Goal: Book appointment/travel/reservation

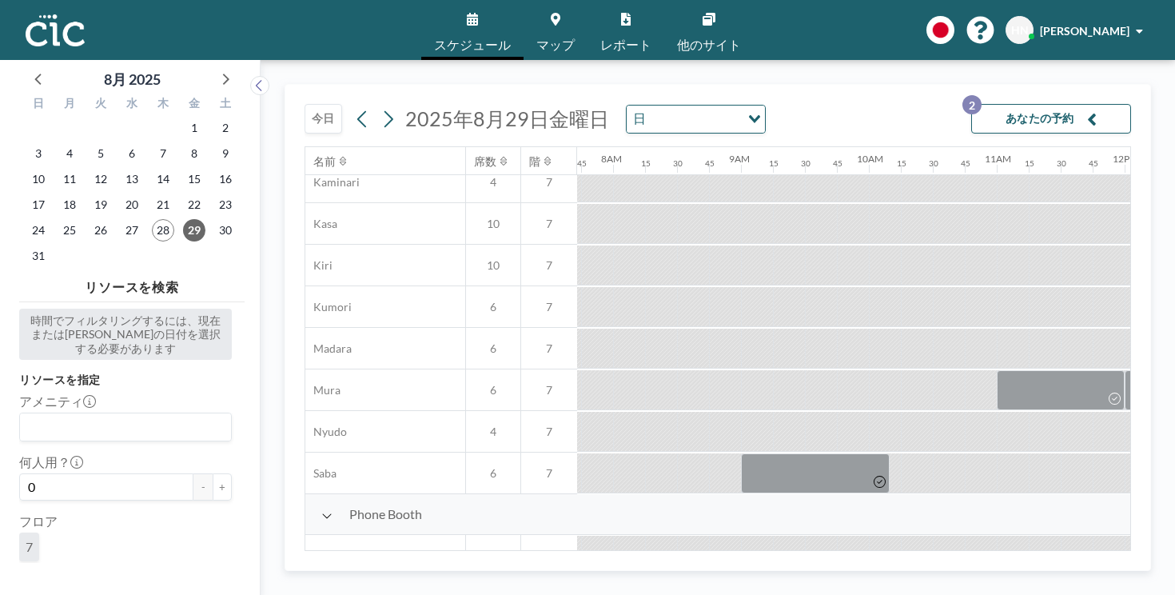
scroll to position [358, 987]
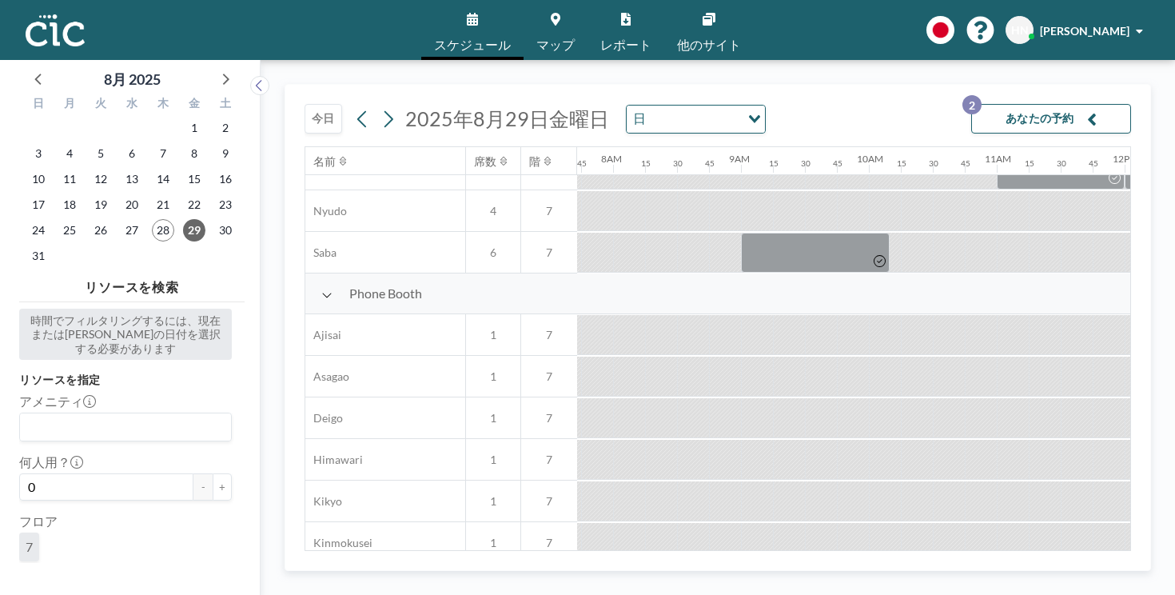
click at [304, 104] on button "今日" at bounding box center [323, 119] width 38 height 30
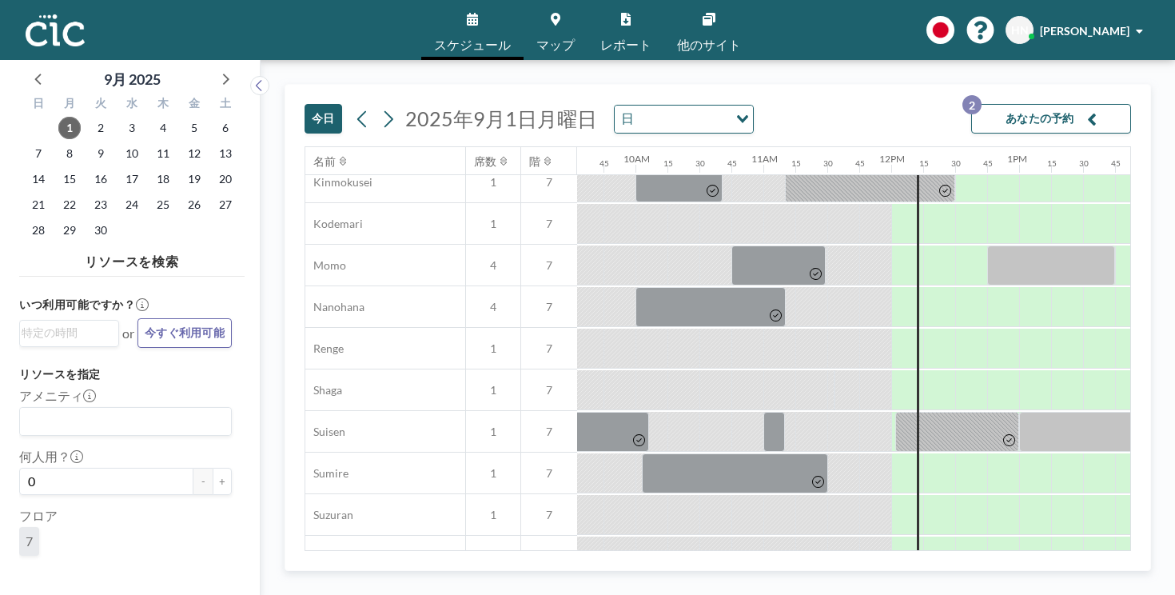
scroll to position [657, 1220]
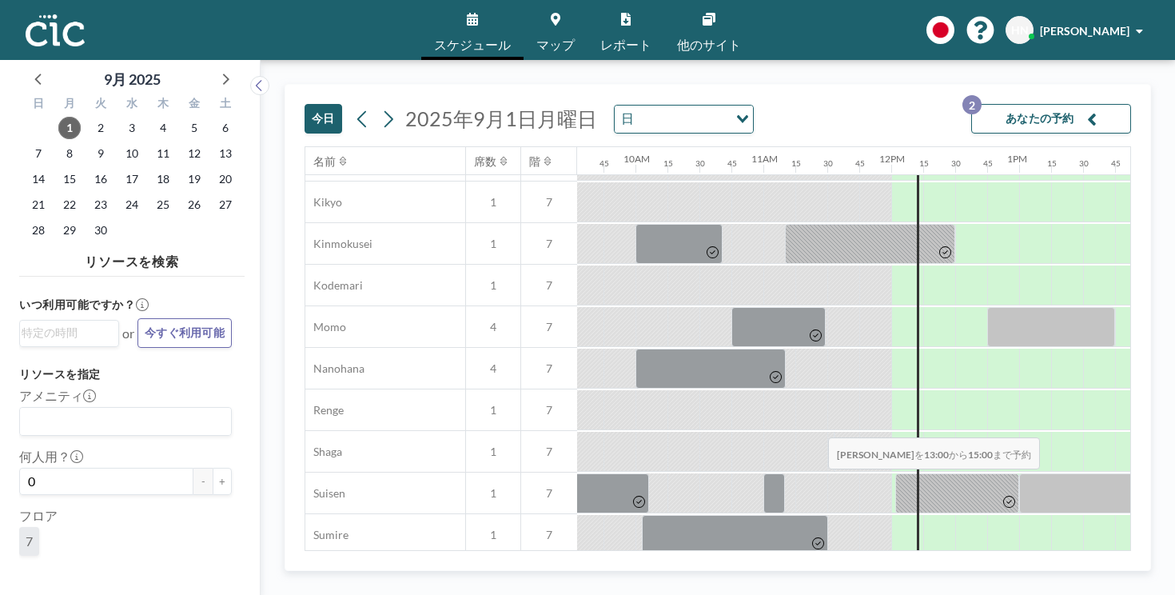
drag, startPoint x: 611, startPoint y: 415, endPoint x: 823, endPoint y: 400, distance: 213.1
click at [823, 400] on div "Phone Booth Ajisai 1 7 Asagao 1 7 Deigo 1 7 Himawari 1 7 Kikyo 1 7 Kinmokusei 1…" at bounding box center [755, 327] width 3341 height 706
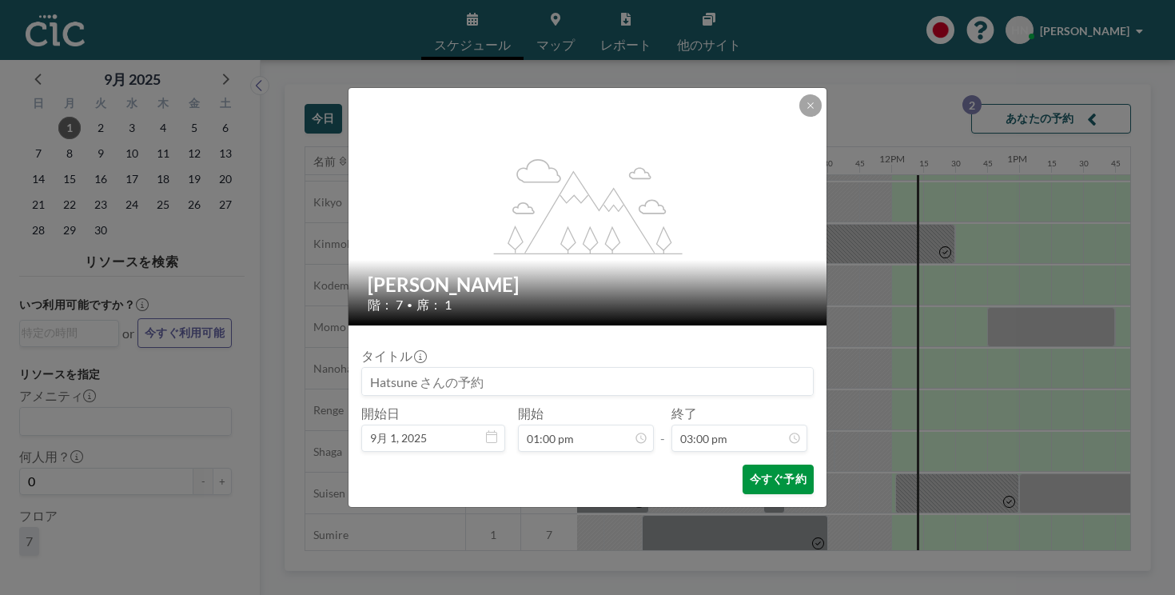
click at [742, 464] on button "今すぐ予約" at bounding box center [777, 479] width 71 height 30
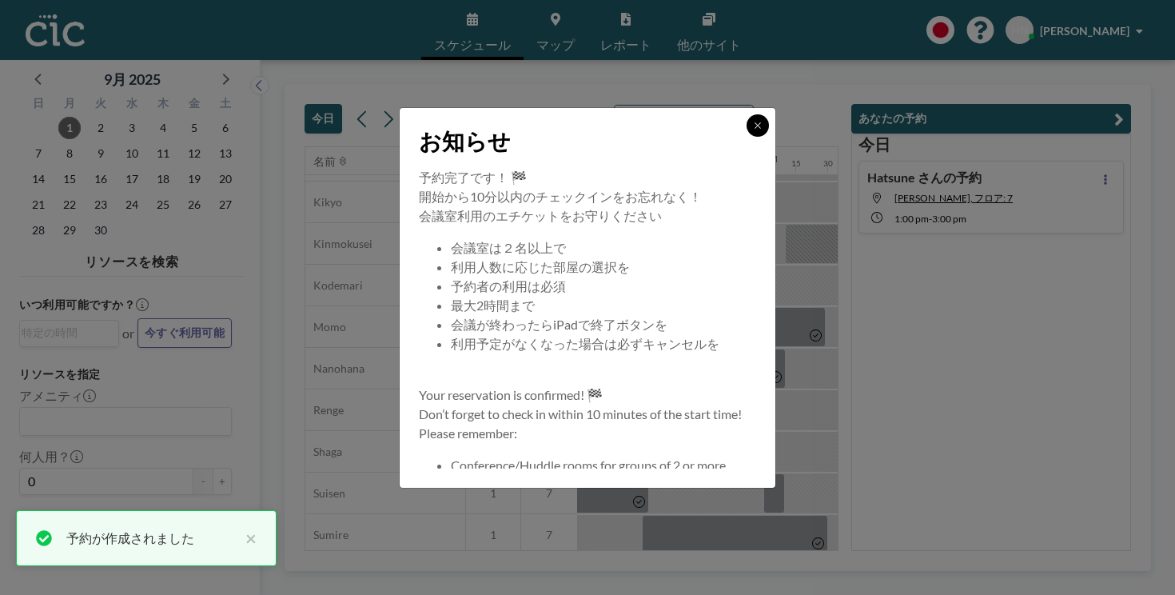
click at [746, 137] on button at bounding box center [757, 125] width 22 height 22
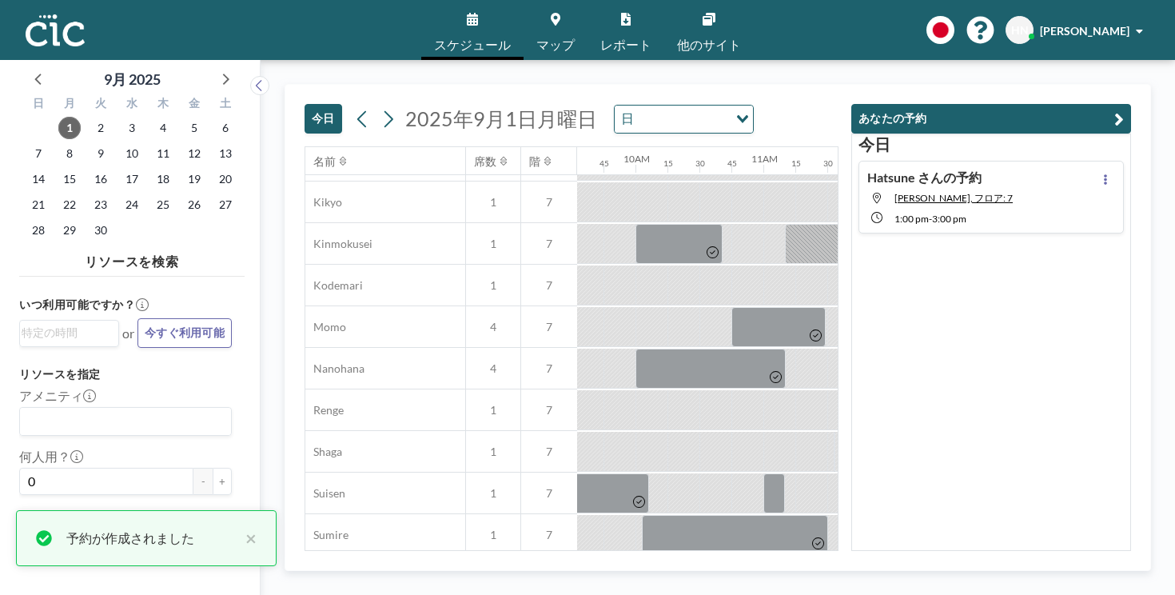
click at [838, 85] on div "[DATE] [DATE] 日 Loading..." at bounding box center [571, 116] width 534 height 62
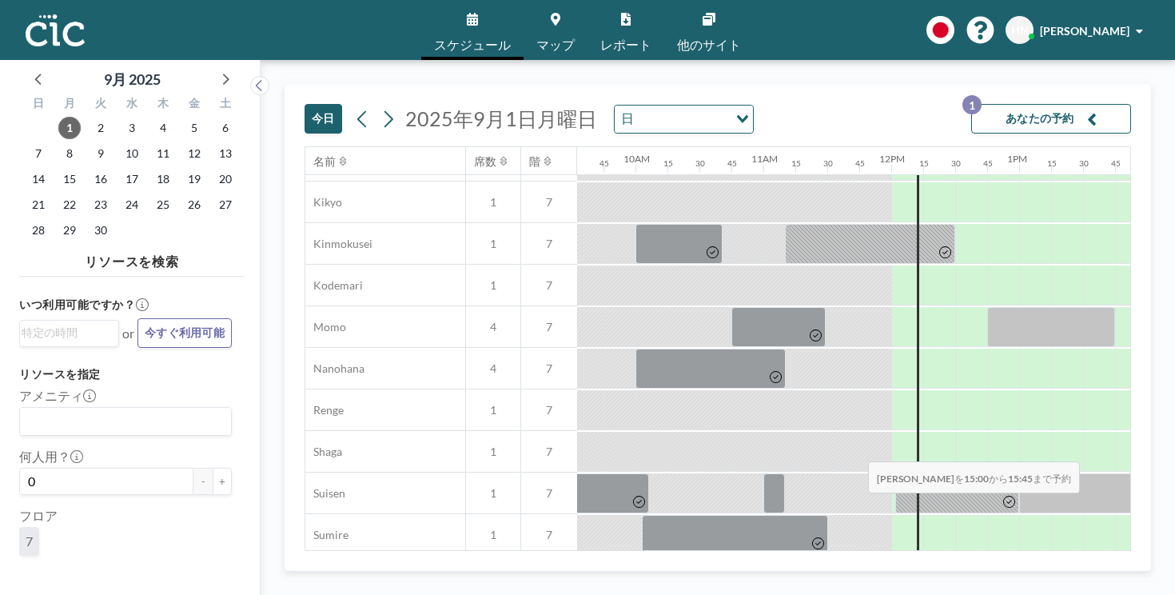
drag, startPoint x: 815, startPoint y: 424, endPoint x: 864, endPoint y: 424, distance: 48.7
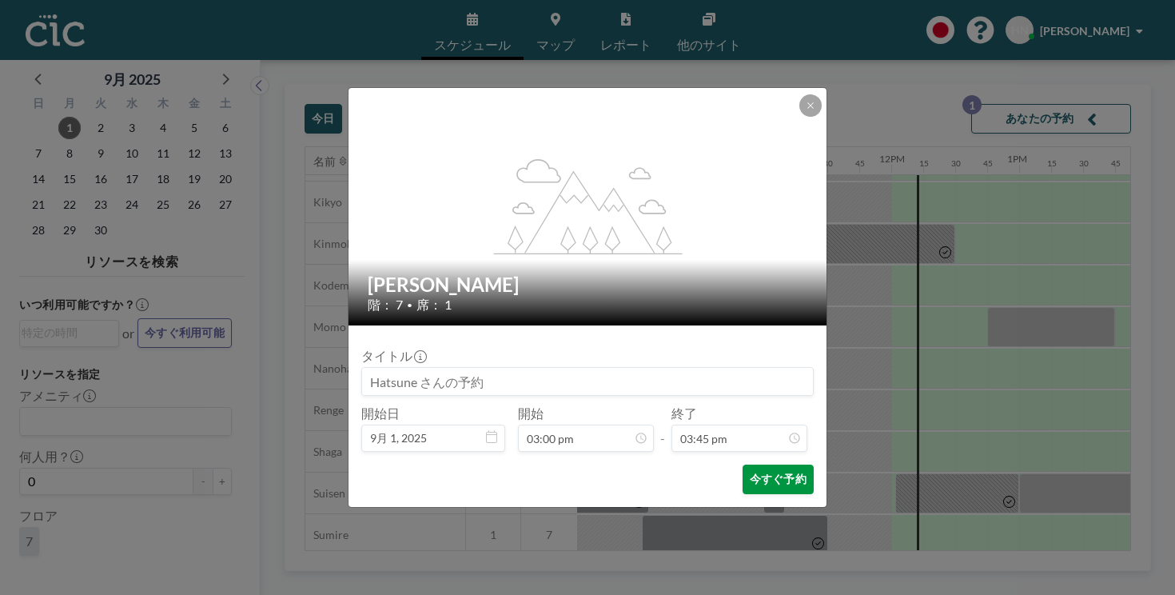
click at [745, 464] on button "今すぐ予約" at bounding box center [777, 479] width 71 height 30
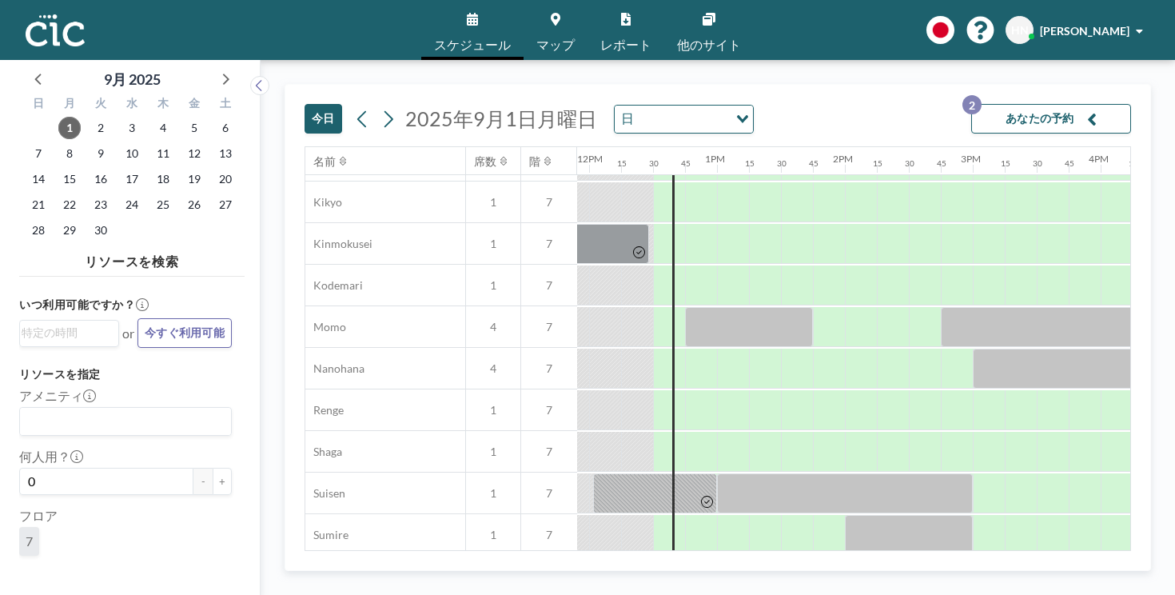
scroll to position [657, 1525]
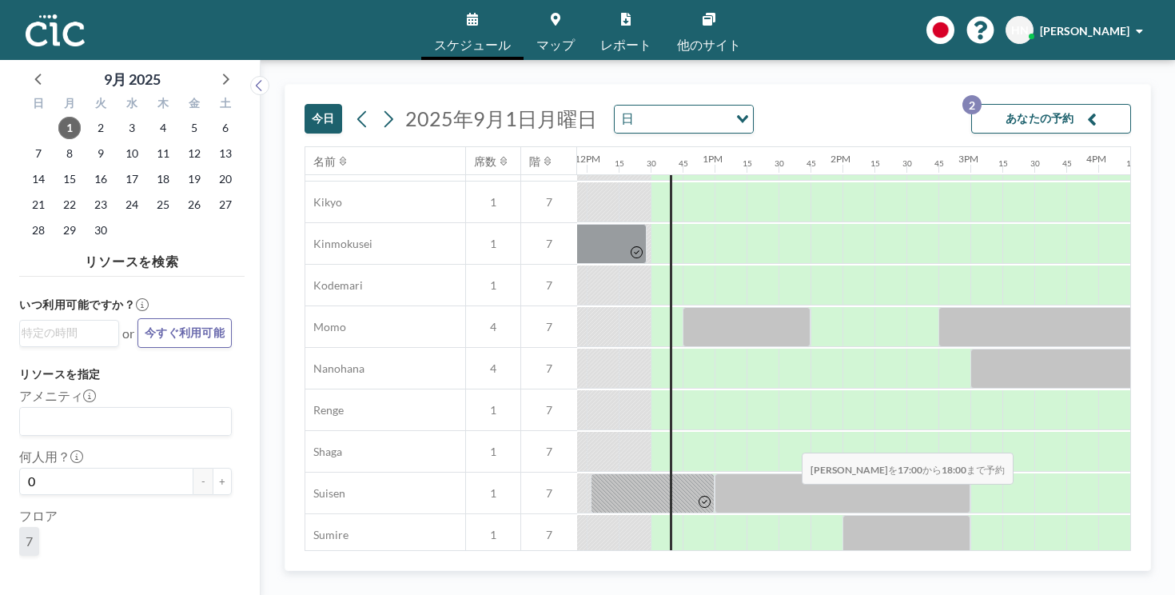
drag, startPoint x: 722, startPoint y: 416, endPoint x: 797, endPoint y: 415, distance: 74.3
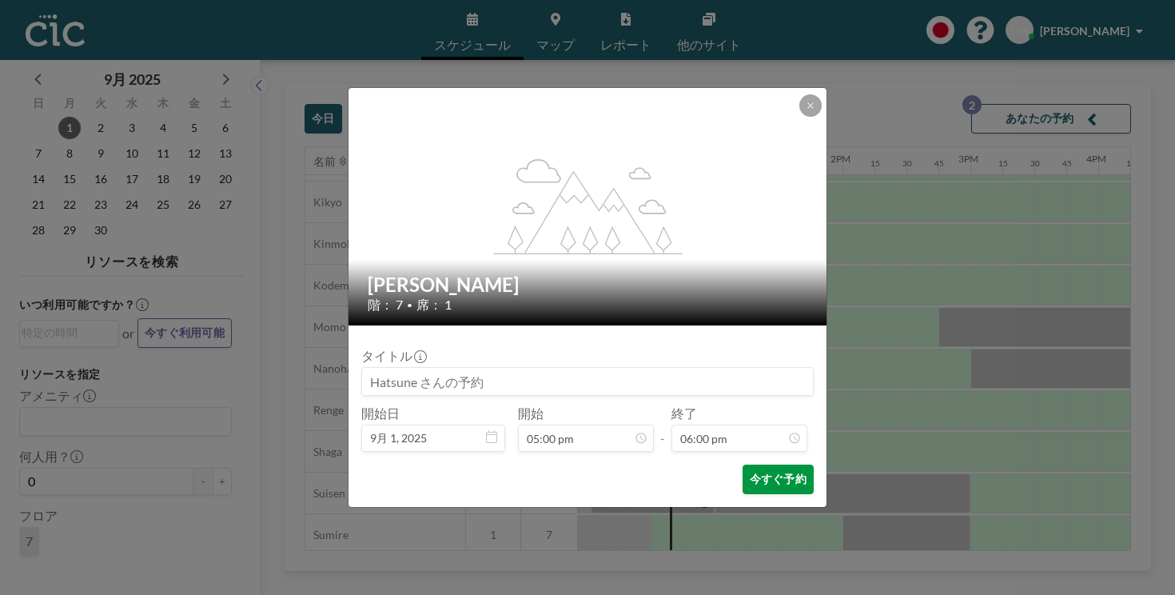
click at [742, 464] on button "今すぐ予約" at bounding box center [777, 479] width 71 height 30
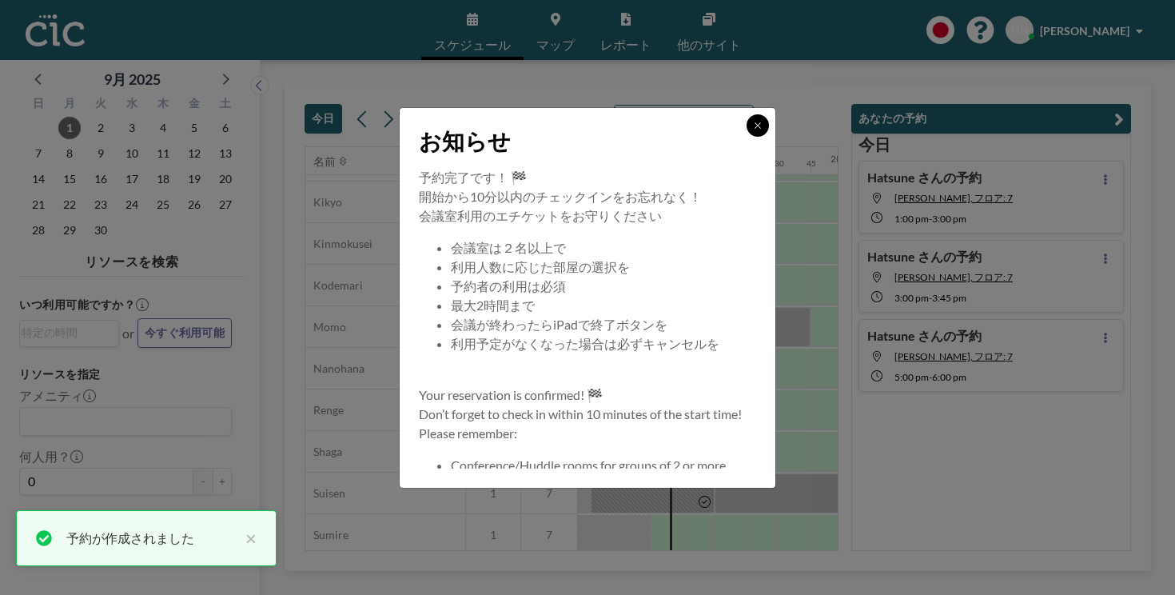
click at [753, 130] on icon at bounding box center [758, 126] width 10 height 10
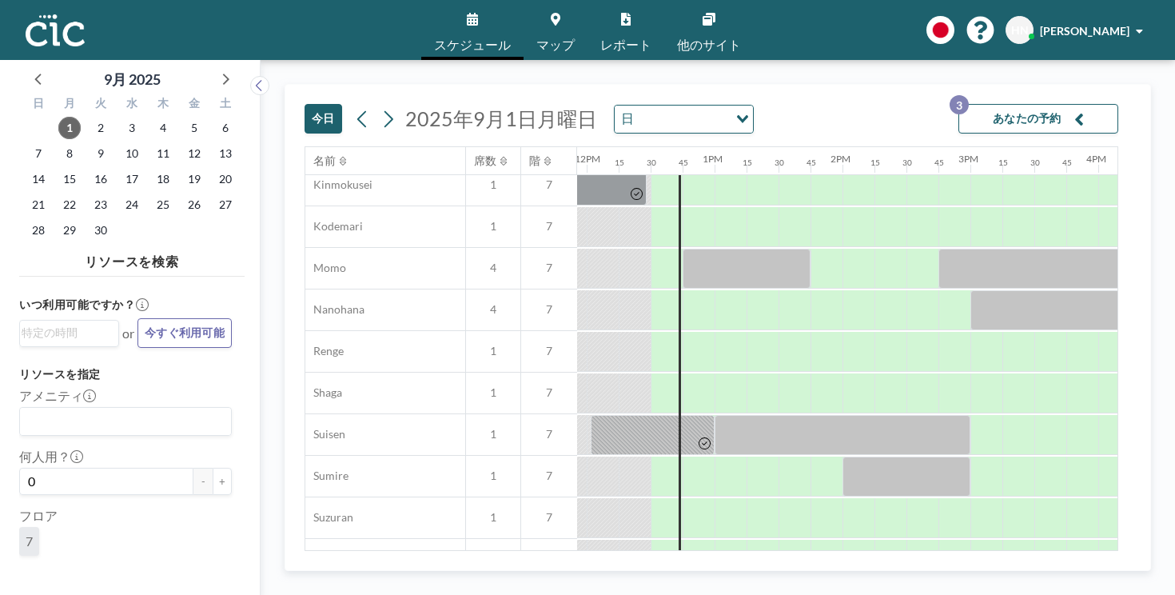
scroll to position [810, 1525]
